Goal: Information Seeking & Learning: Learn about a topic

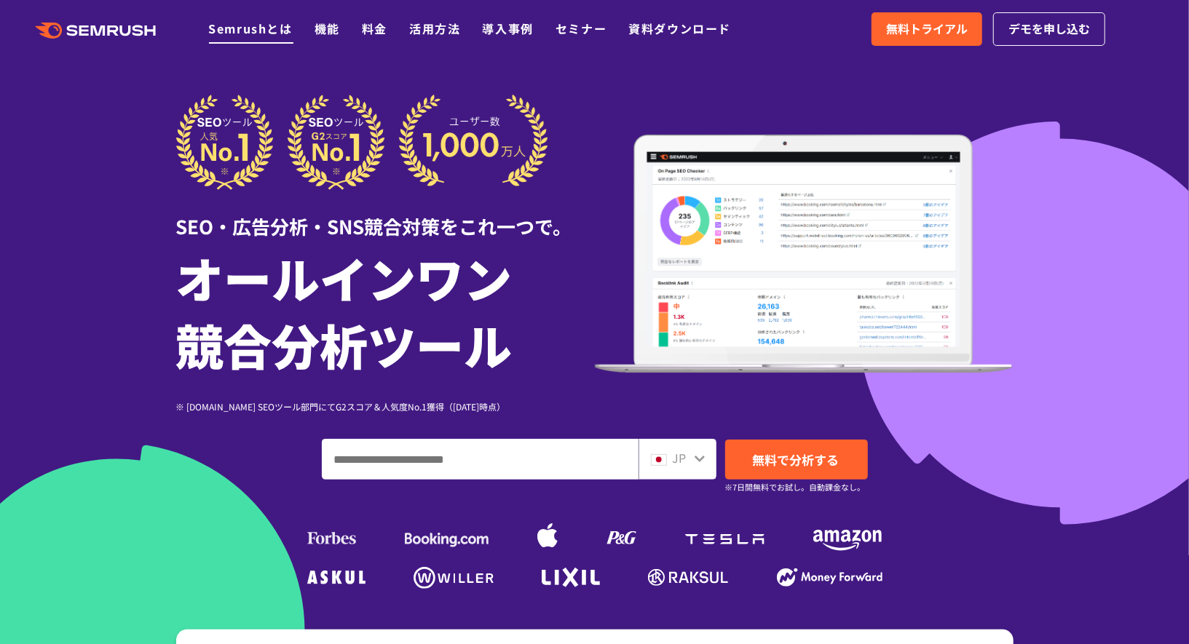
click at [261, 29] on link "Semrushとは" at bounding box center [250, 28] width 84 height 17
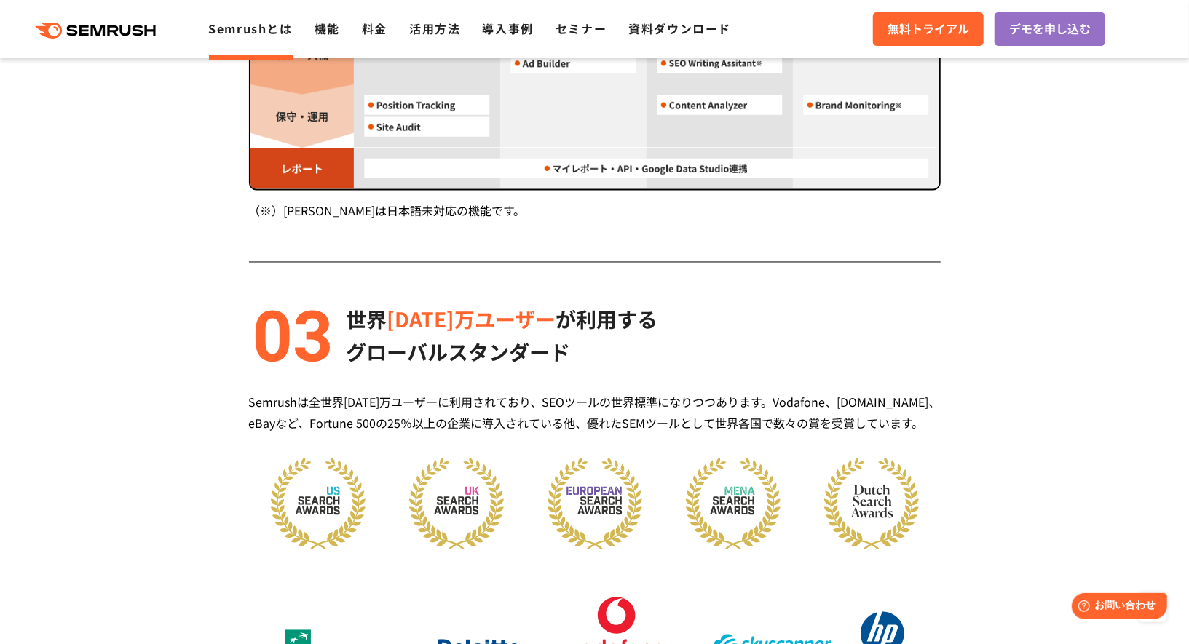
scroll to position [1647, 0]
click at [377, 22] on link "料金" at bounding box center [374, 28] width 25 height 17
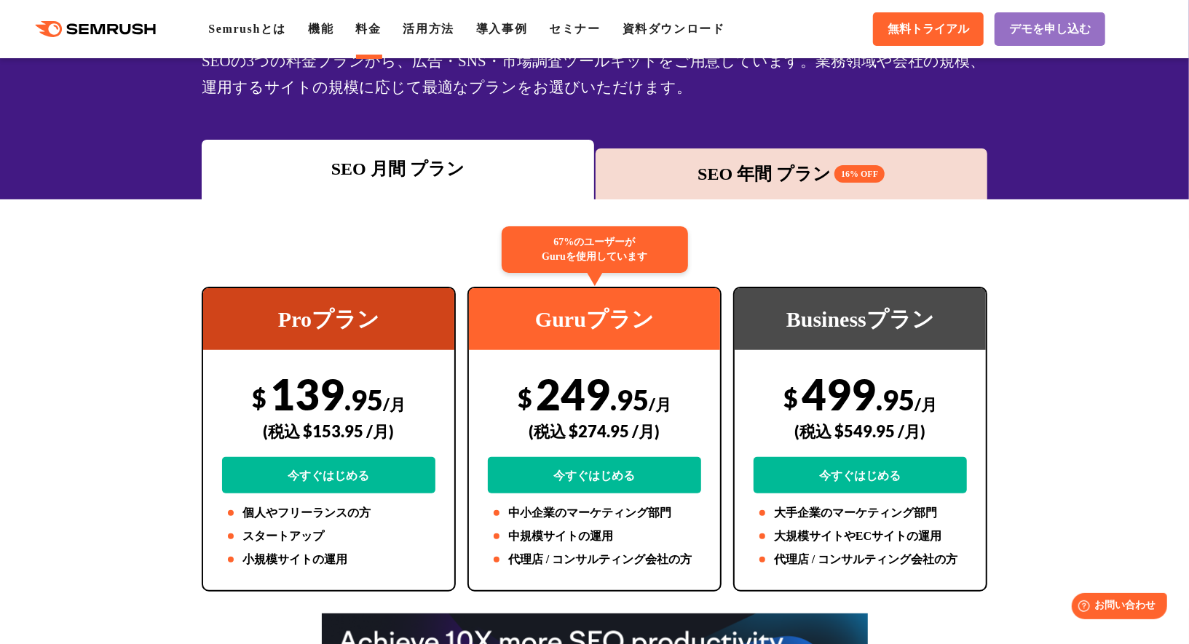
scroll to position [133, 0]
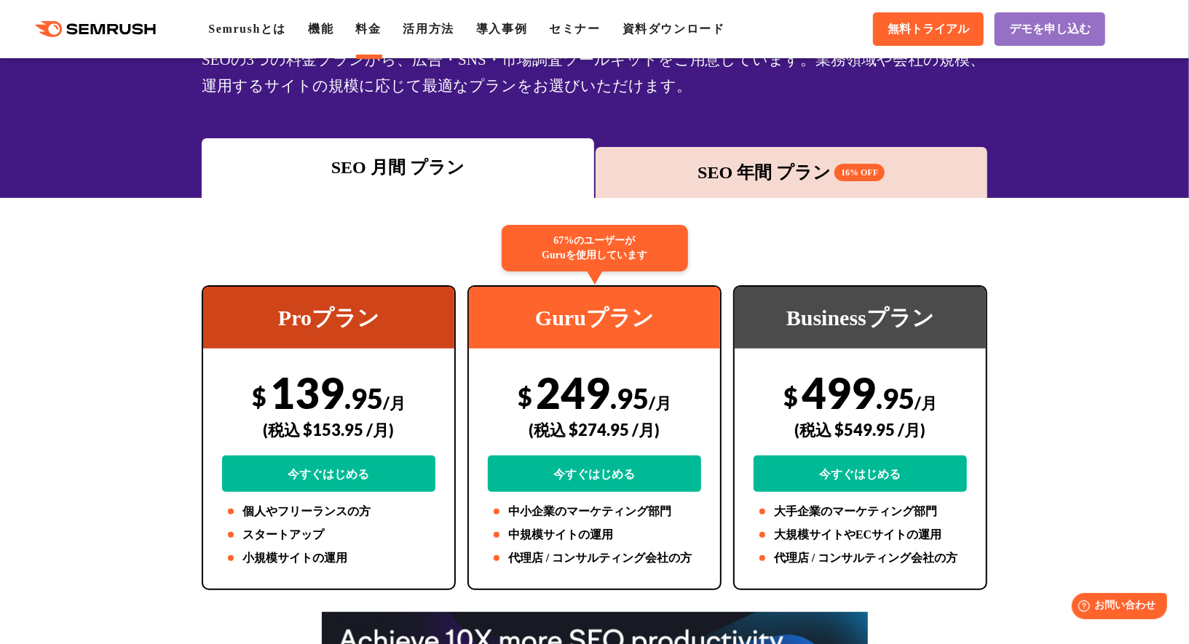
click at [712, 179] on div "SEO 年間 プラン 16% OFF" at bounding box center [792, 172] width 378 height 26
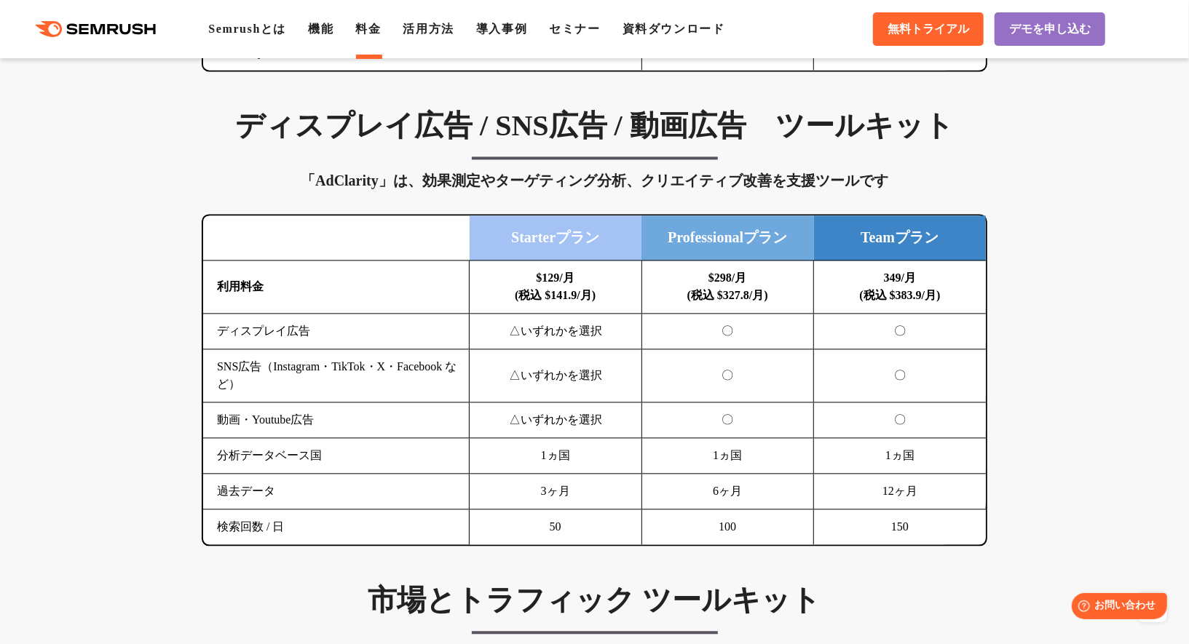
scroll to position [1922, 0]
